Goal: Navigation & Orientation: Find specific page/section

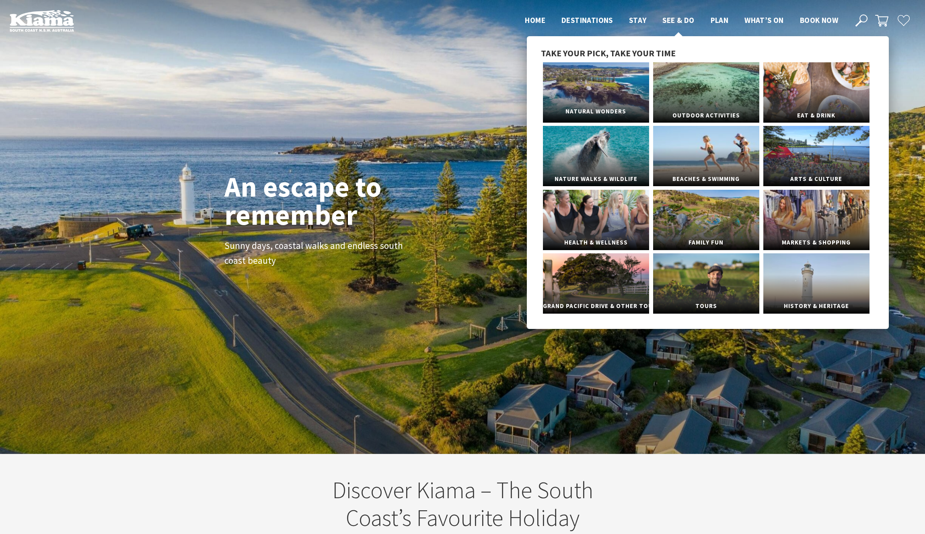
click at [611, 93] on link "Natural Wonders" at bounding box center [596, 92] width 106 height 60
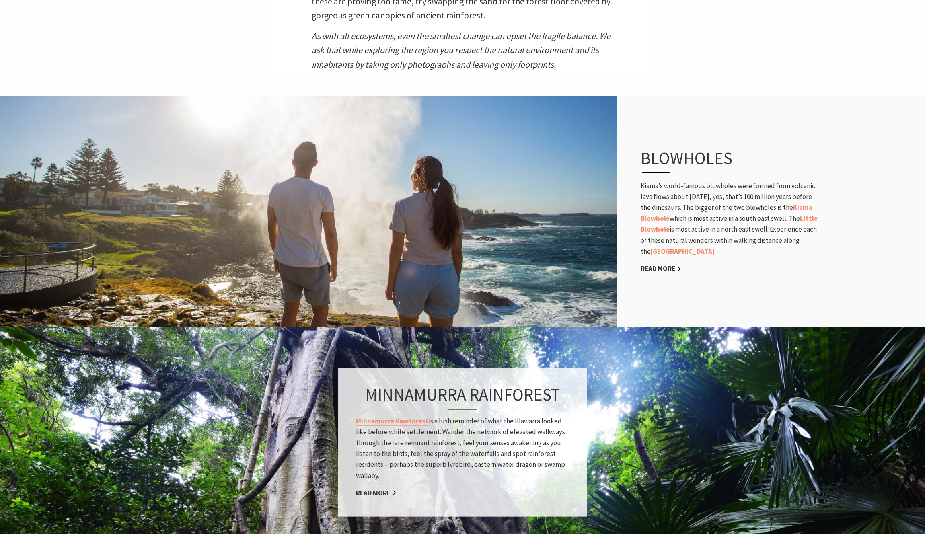
scroll to position [450, 0]
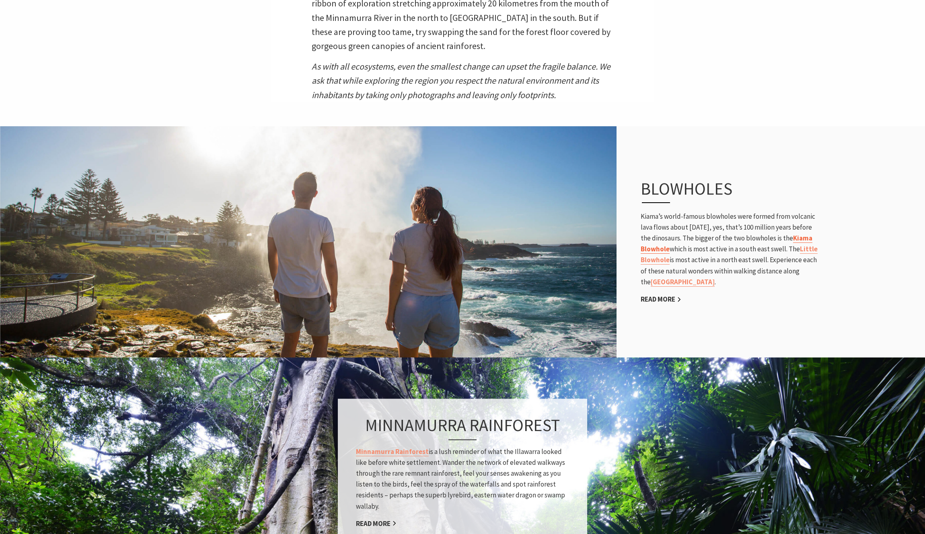
click at [676, 251] on link "Kiama Blowhole" at bounding box center [727, 244] width 172 height 20
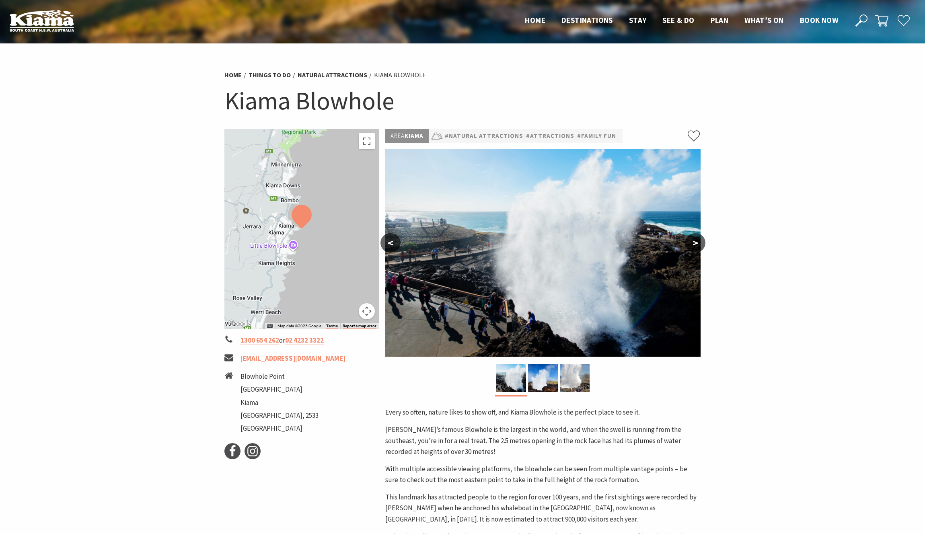
click at [691, 243] on button ">" at bounding box center [696, 242] width 20 height 19
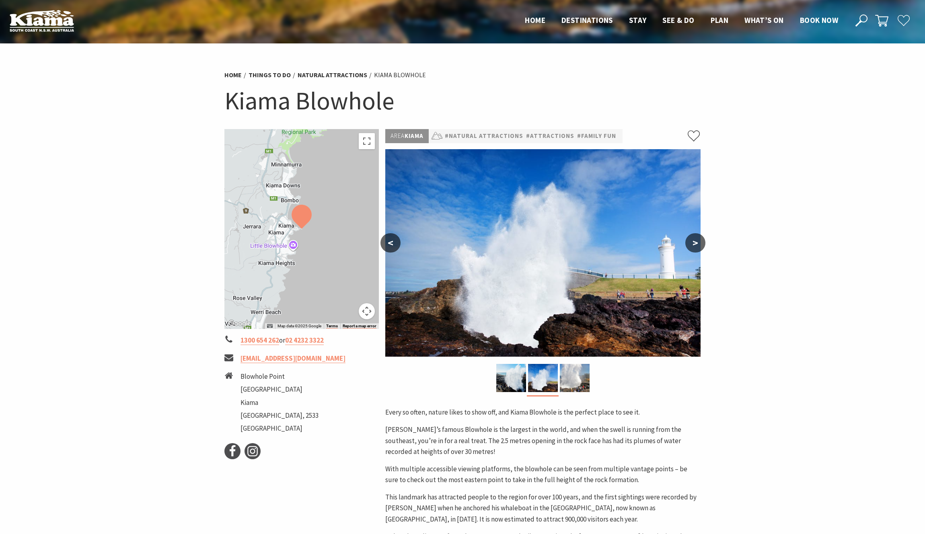
click at [691, 243] on button ">" at bounding box center [696, 242] width 20 height 19
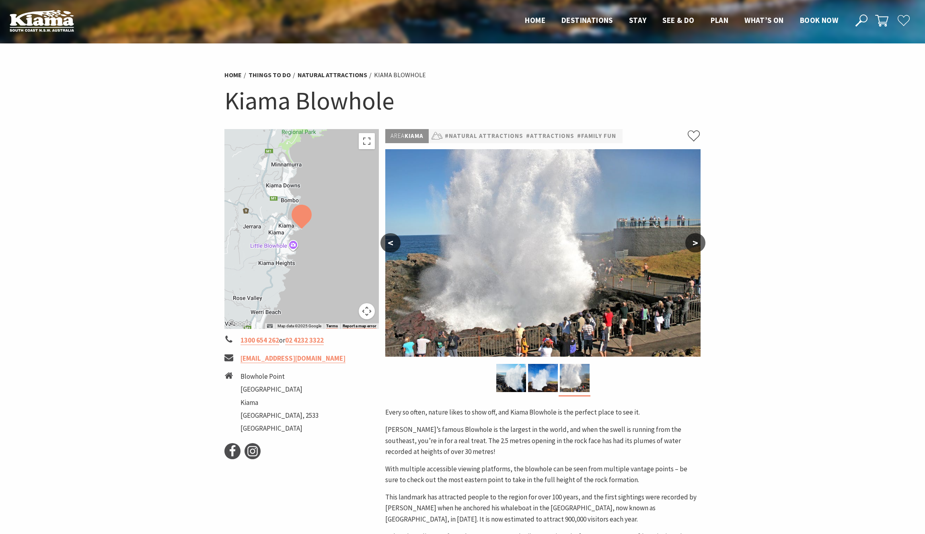
click at [795, 243] on section "Home Things To Do Natural Attractions Kiama Blowhole Kiama Blowhole ← Move left…" at bounding box center [462, 391] width 925 height 697
click at [153, 270] on section "Home Things To Do Natural Attractions Kiama Blowhole Kiama Blowhole ← Move left…" at bounding box center [462, 391] width 925 height 697
drag, startPoint x: 804, startPoint y: 202, endPoint x: 799, endPoint y: 148, distance: 54.6
click at [803, 202] on section "Home Things To Do Natural Attractions Kiama Blowhole Kiama Blowhole ← Move left…" at bounding box center [462, 391] width 925 height 697
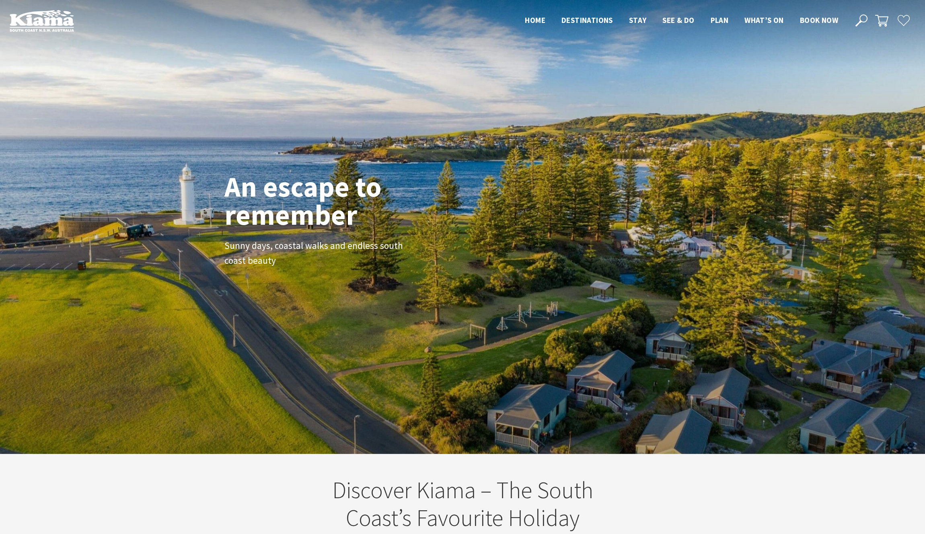
scroll to position [130, 919]
